Goal: Task Accomplishment & Management: Manage account settings

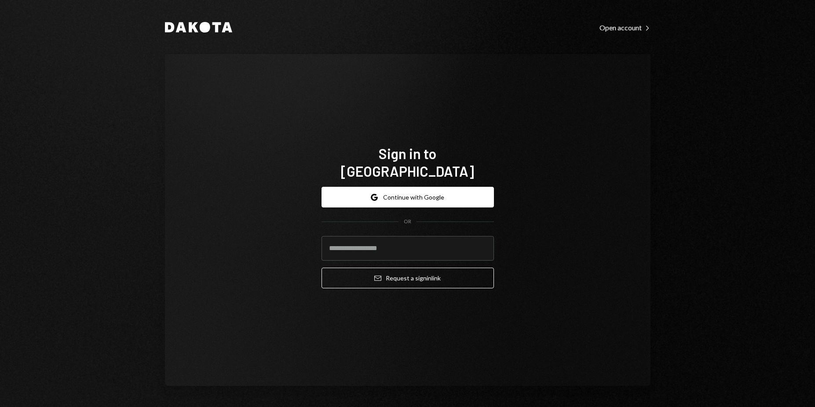
type input "**********"
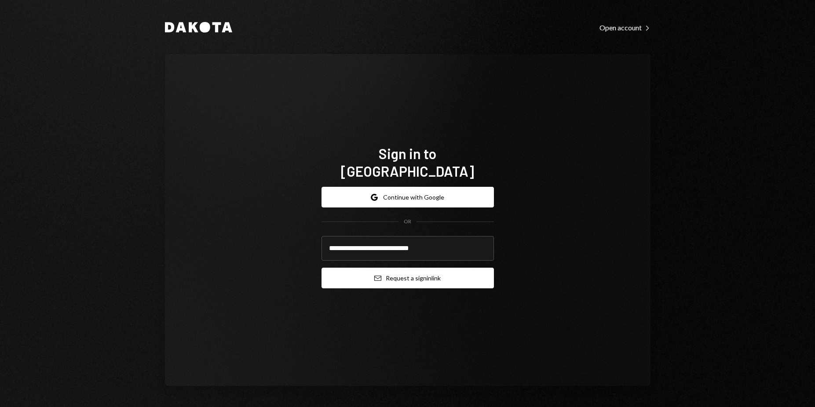
click at [394, 268] on button "Email Request a sign in link" at bounding box center [408, 278] width 172 height 21
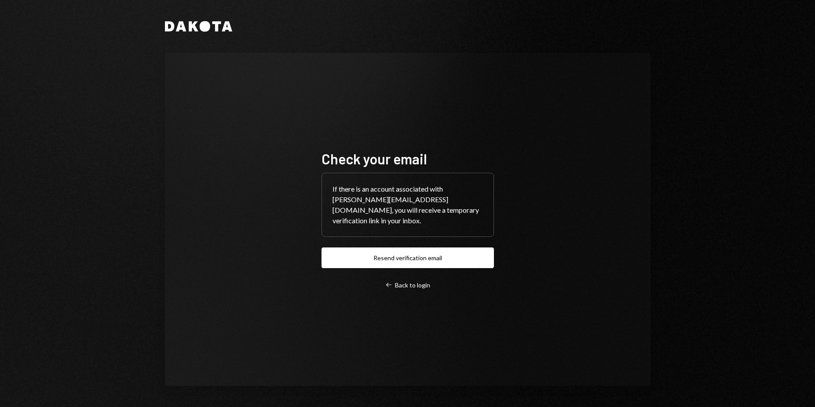
click at [241, 198] on div "Check your email If there is an account associated with harrison@autonomousproj…" at bounding box center [408, 219] width 486 height 333
click at [426, 75] on div "Check your email If there is an account associated with harrison@autonomousproj…" at bounding box center [408, 219] width 486 height 333
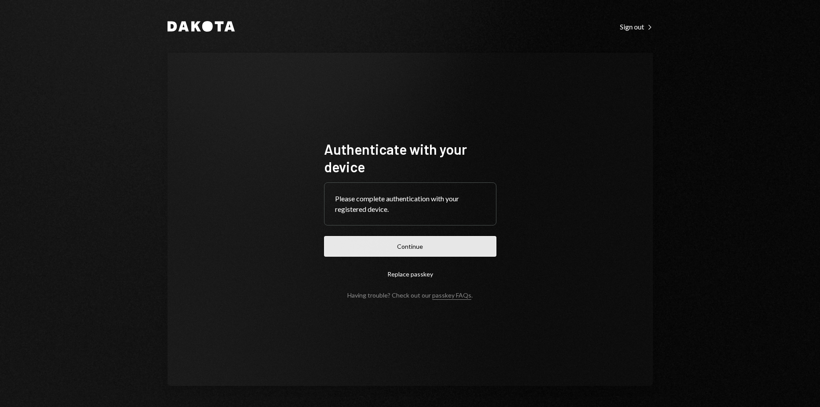
click at [403, 252] on button "Continue" at bounding box center [410, 246] width 172 height 21
click at [422, 252] on button "Continue" at bounding box center [410, 246] width 172 height 21
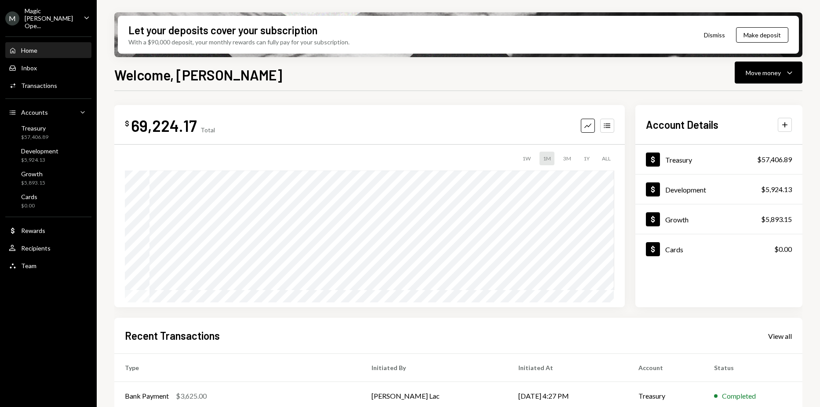
click at [43, 20] on div "Magic [PERSON_NAME] Ope..." at bounding box center [51, 18] width 52 height 22
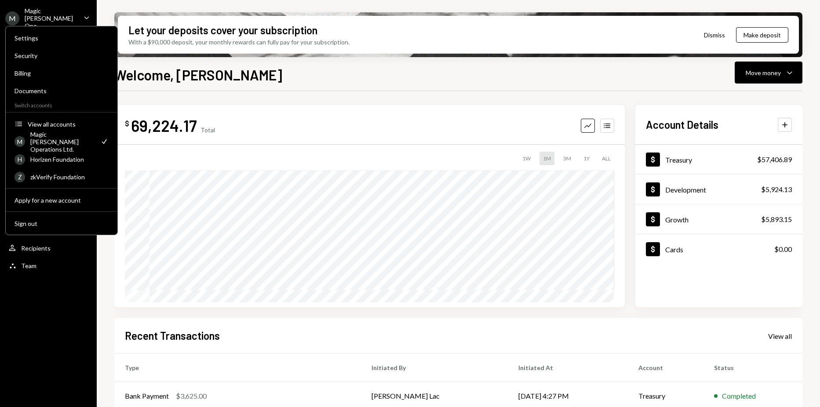
click at [94, 290] on div "M Magic [PERSON_NAME] Ope... Caret Down Home Home Inbox Inbox Activities Transa…" at bounding box center [48, 203] width 97 height 407
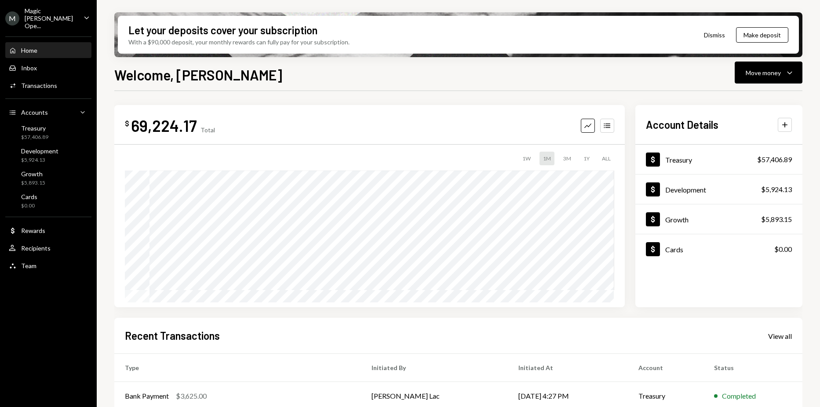
click at [62, 15] on div "Magic [PERSON_NAME] Ope..." at bounding box center [51, 18] width 52 height 22
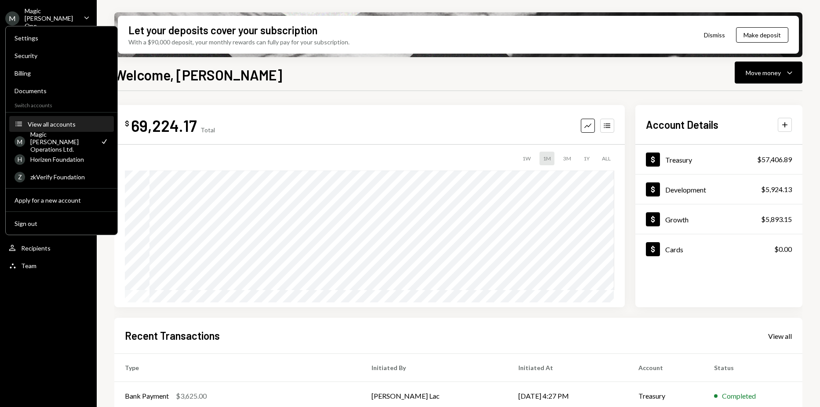
click at [51, 123] on div "View all accounts" at bounding box center [68, 124] width 81 height 7
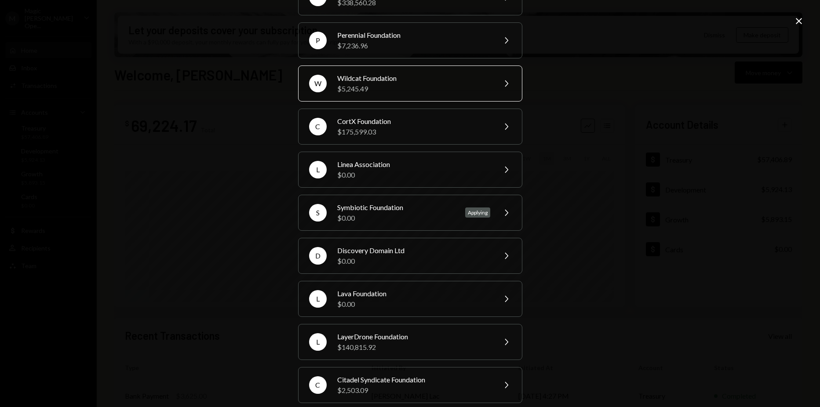
scroll to position [154, 0]
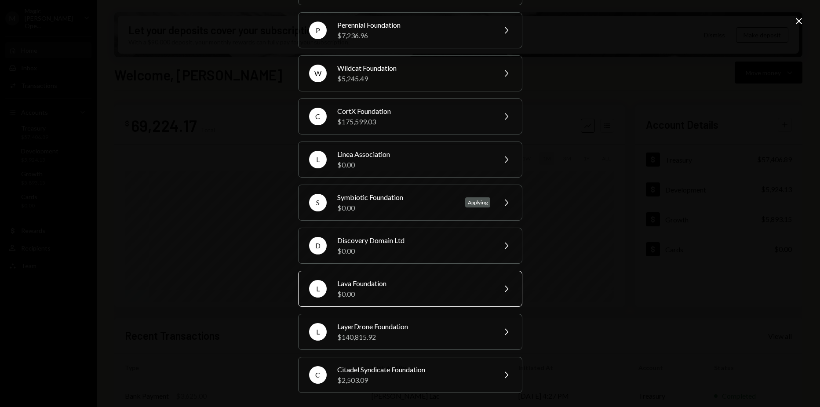
click at [418, 278] on div "Lava Foundation" at bounding box center [413, 283] width 153 height 11
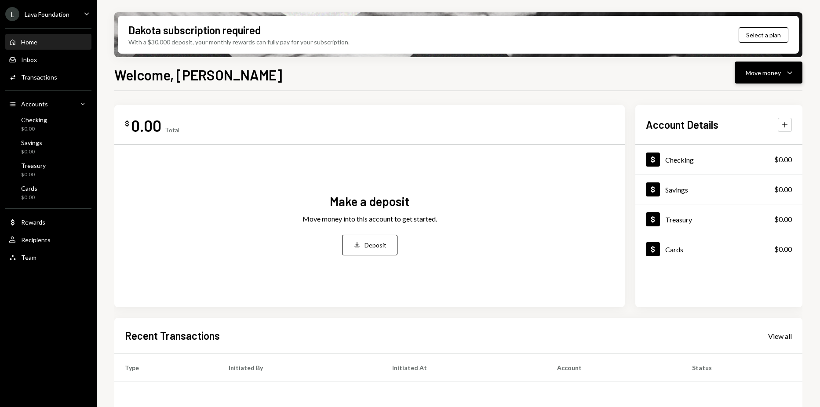
drag, startPoint x: 805, startPoint y: 84, endPoint x: 793, endPoint y: 76, distance: 14.9
click at [804, 84] on div "Dakota subscription required With a $30,000 deposit, your monthly rewards can f…" at bounding box center [459, 203] width 724 height 407
click at [792, 76] on icon "Caret Down" at bounding box center [790, 72] width 11 height 11
click at [403, 104] on div "$ 0.00 Total Make a deposit Move money into this account to get started. Deposi…" at bounding box center [458, 315] width 688 height 449
click at [53, 223] on div "Dollar Rewards" at bounding box center [48, 223] width 79 height 8
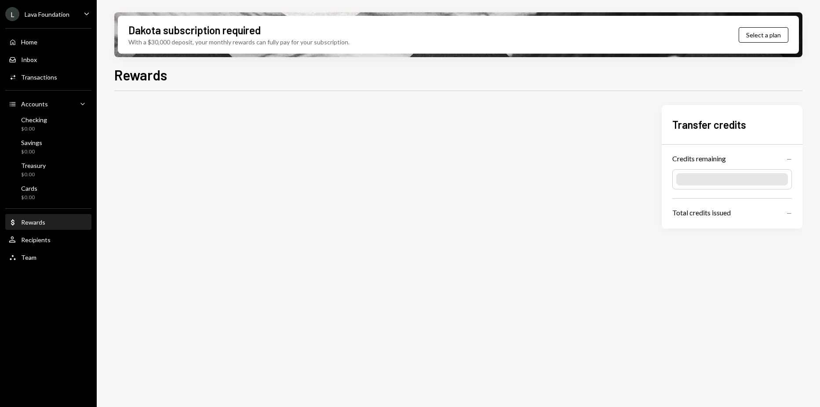
click at [53, 240] on div "User Recipients" at bounding box center [48, 240] width 79 height 8
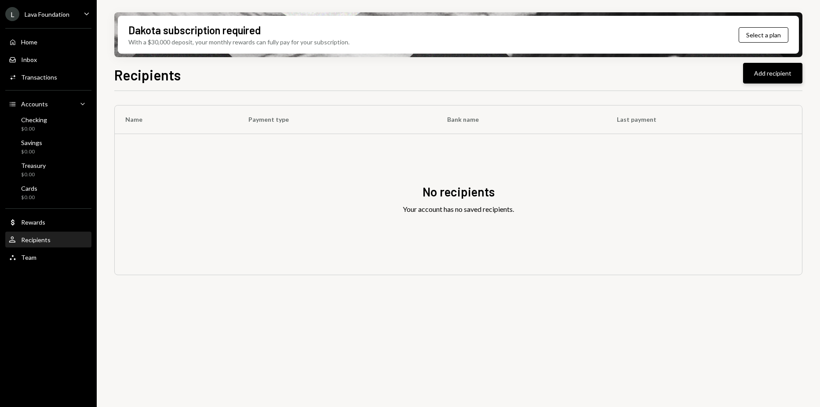
click at [756, 82] on button "Add recipient" at bounding box center [772, 73] width 59 height 21
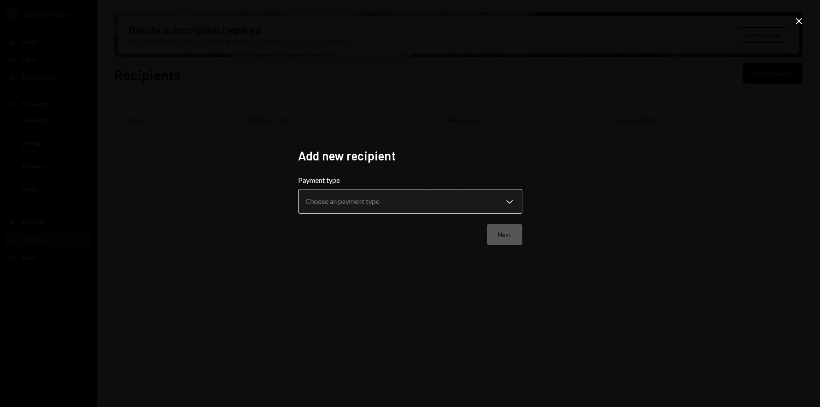
click at [477, 213] on body "**********" at bounding box center [410, 203] width 820 height 407
click at [677, 107] on div "**********" at bounding box center [410, 203] width 820 height 407
click at [799, 16] on icon "Close" at bounding box center [799, 21] width 11 height 11
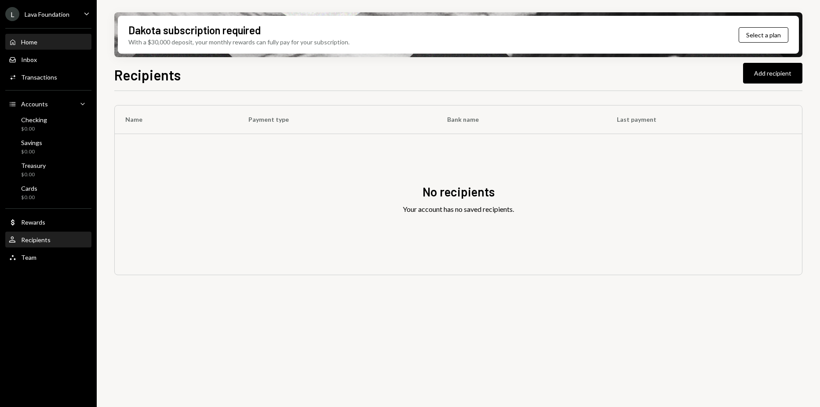
click at [18, 38] on div "Home Home" at bounding box center [23, 42] width 29 height 8
